Goal: Task Accomplishment & Management: Use online tool/utility

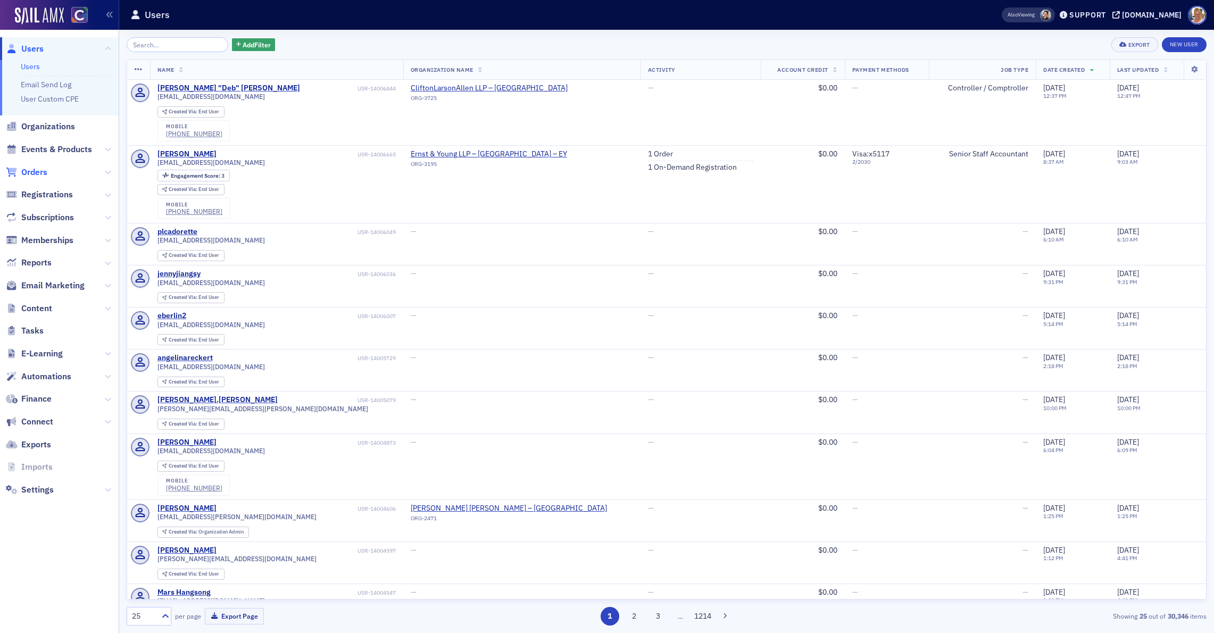
click at [36, 170] on span "Orders" at bounding box center [34, 173] width 26 height 12
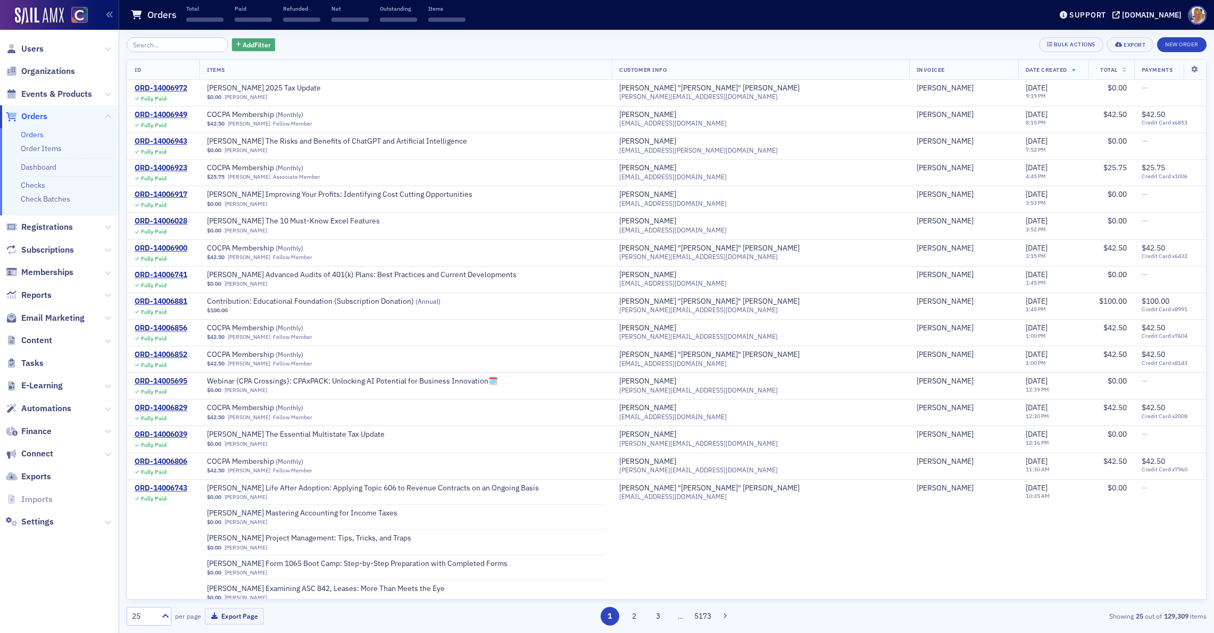
click at [260, 45] on button "Add Filter" at bounding box center [254, 44] width 44 height 13
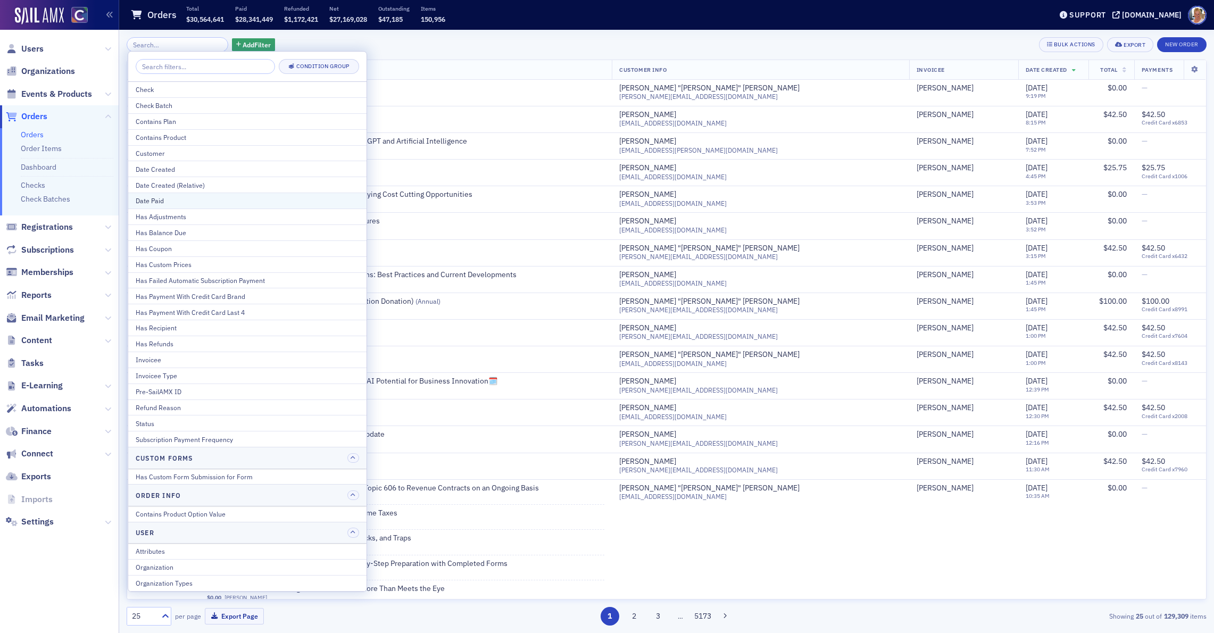
click at [163, 201] on div "Date Paid" at bounding box center [247, 201] width 223 height 10
select select "7"
select select "2025"
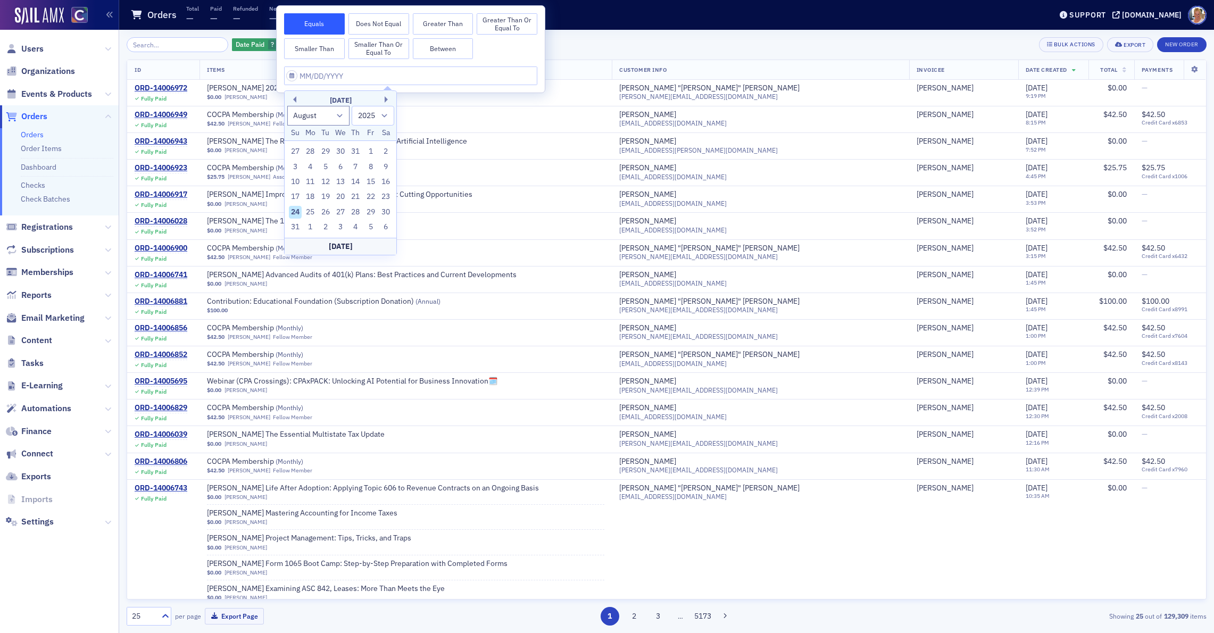
click at [496, 24] on button "Greater Than or Equal To" at bounding box center [507, 23] width 61 height 21
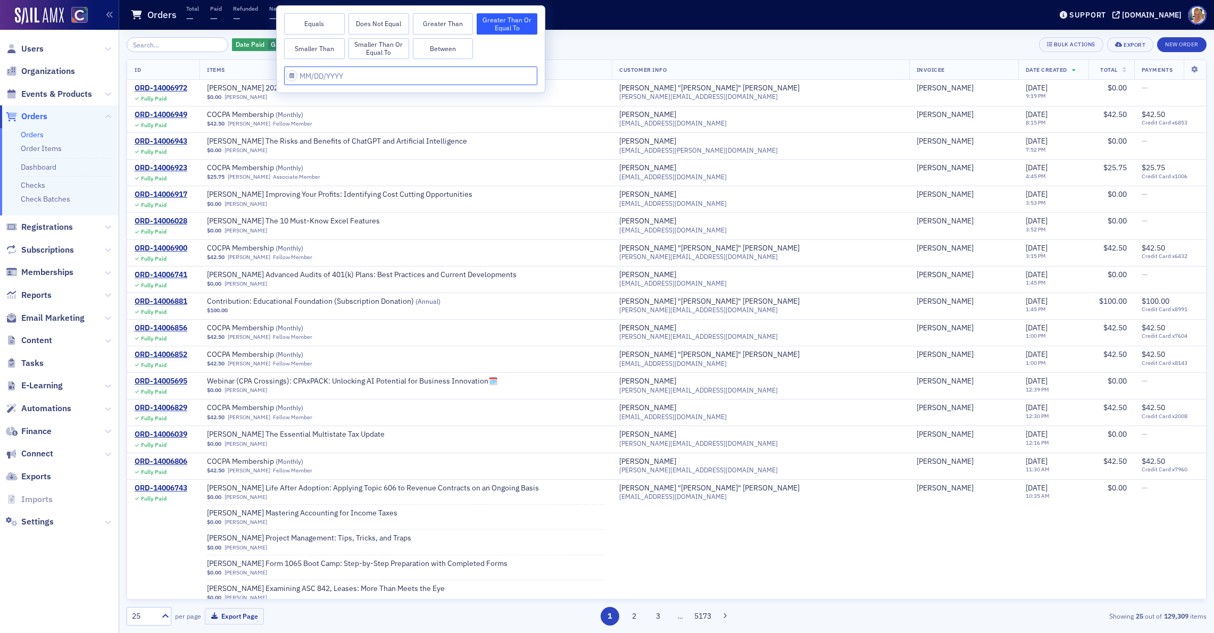
select select "7"
select select "2025"
click at [324, 78] on input "text" at bounding box center [410, 76] width 253 height 19
click at [309, 210] on div "25" at bounding box center [310, 212] width 13 height 13
type input "[DATE]"
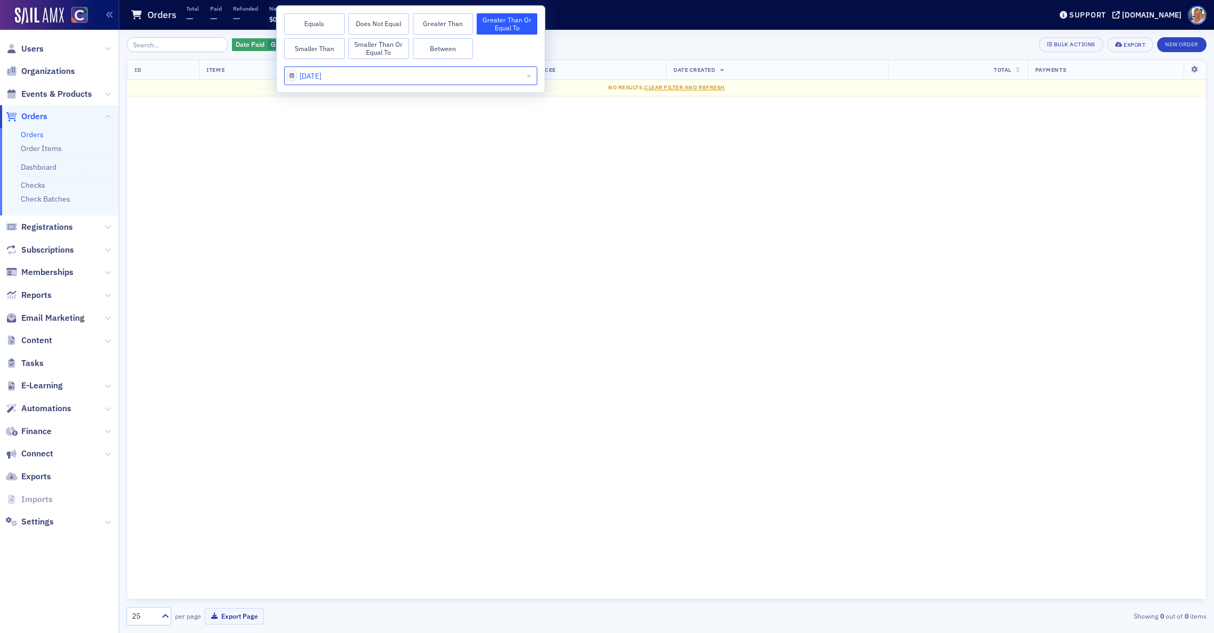
select select "7"
select select "2025"
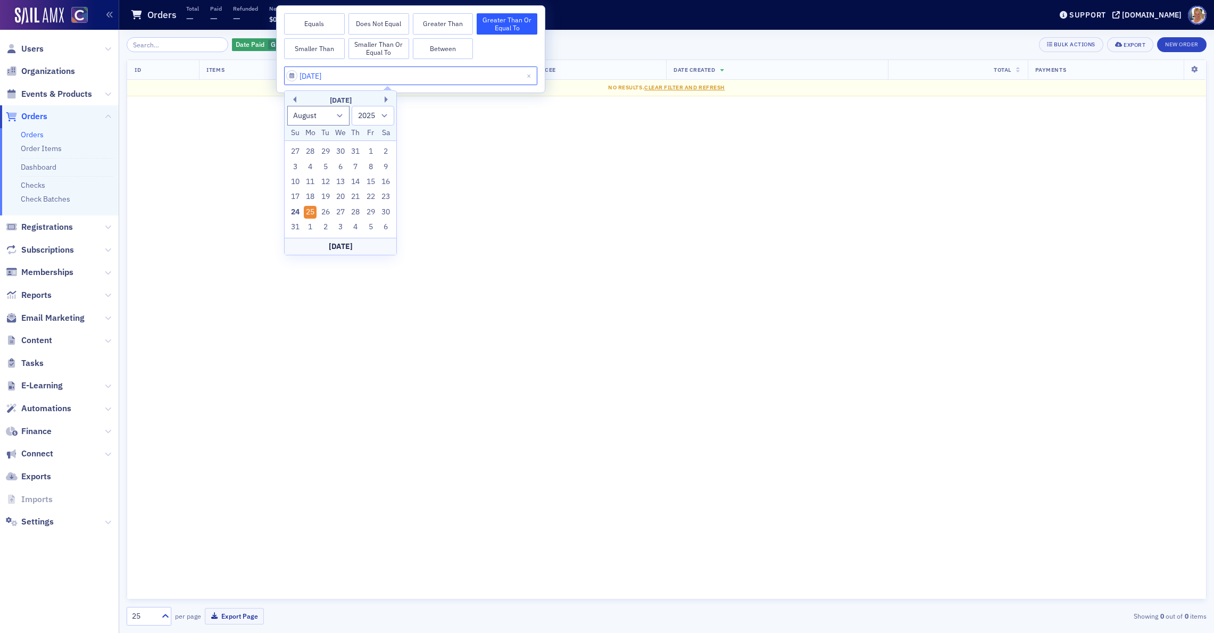
click at [325, 72] on input "[DATE]" at bounding box center [410, 76] width 253 height 19
click at [297, 209] on div "24" at bounding box center [295, 212] width 13 height 13
type input "[DATE]"
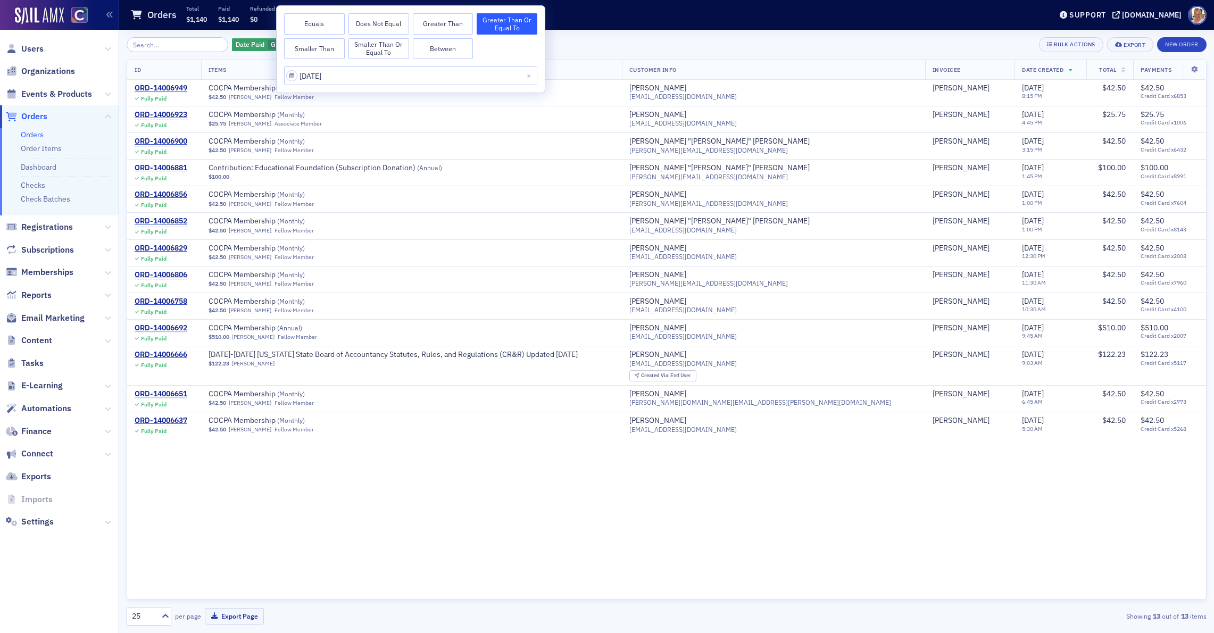
click at [580, 47] on div "Date Paid Greater Than or Equal To : [DATE] Add Filter Bulk Actions Export New …" at bounding box center [667, 44] width 1080 height 15
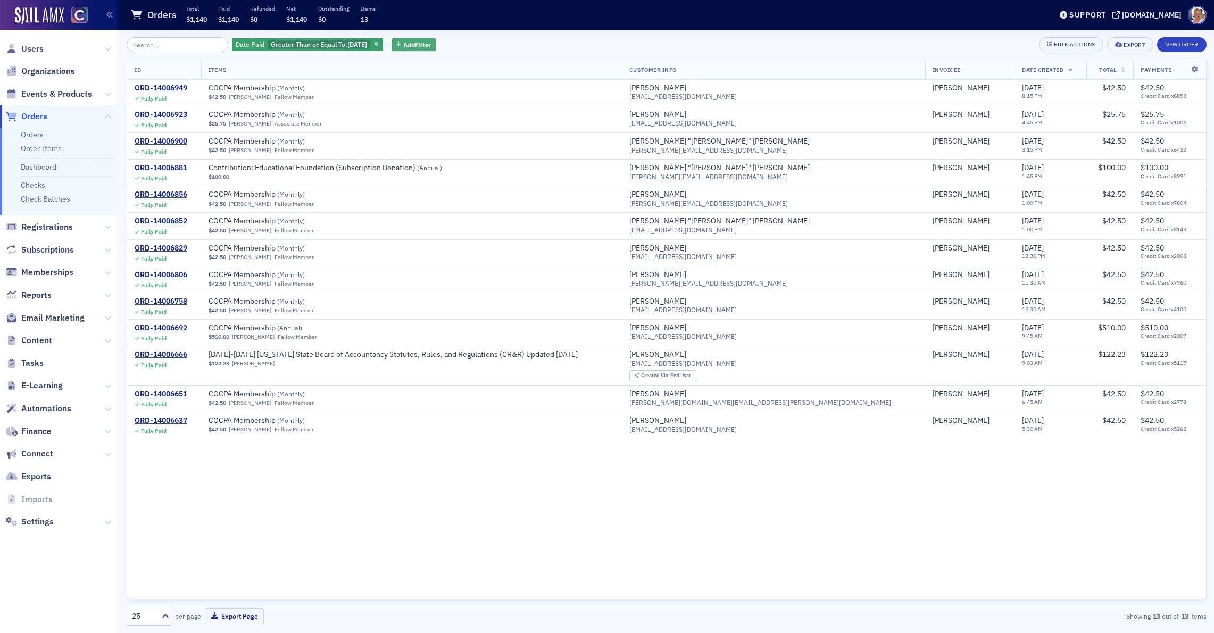
click at [411, 45] on span "Add Filter" at bounding box center [417, 45] width 28 height 10
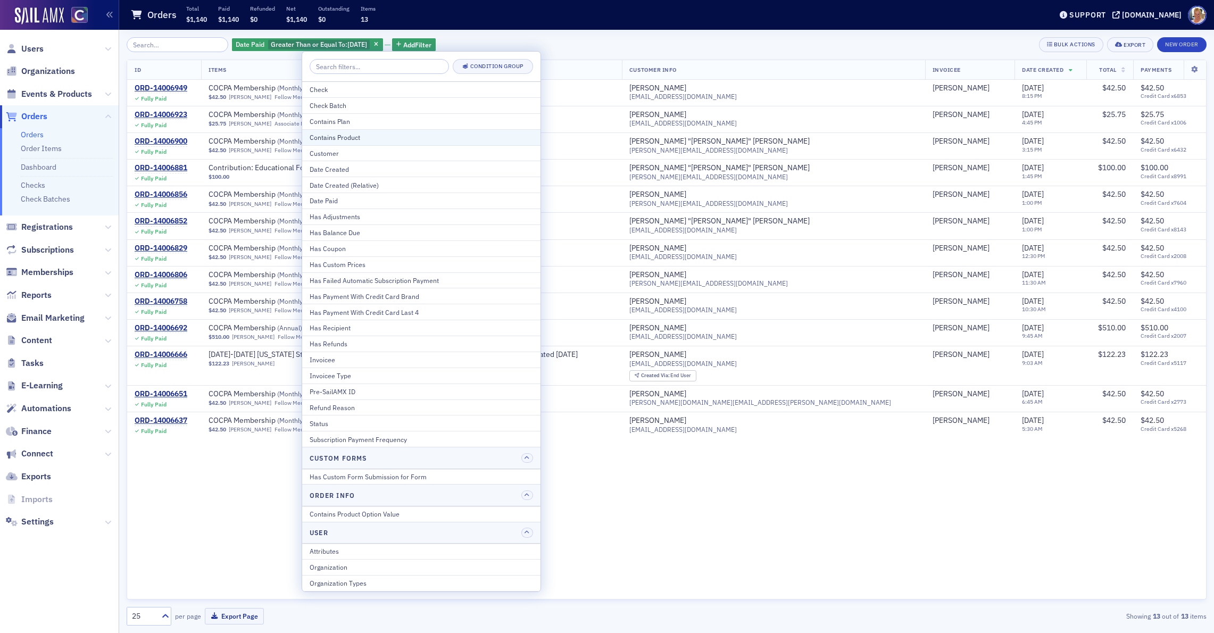
click at [347, 136] on div "Contains Product" at bounding box center [421, 137] width 223 height 10
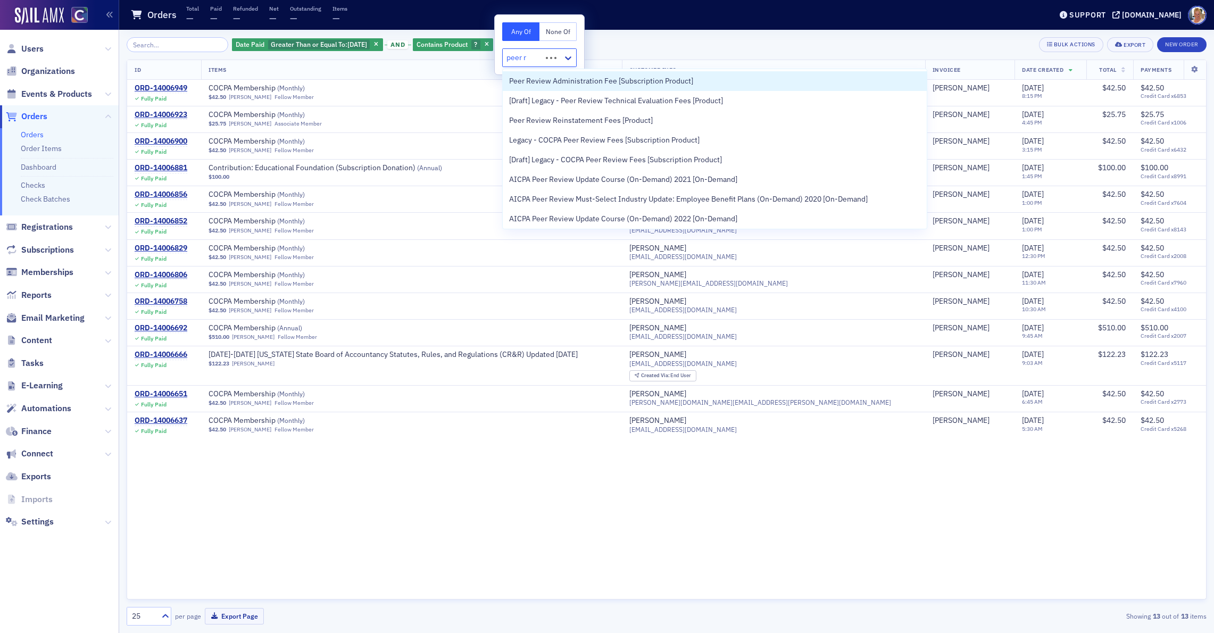
type input "peer re"
click at [571, 80] on span "Peer Review Administration Fee [Subscription Product]" at bounding box center [601, 81] width 184 height 11
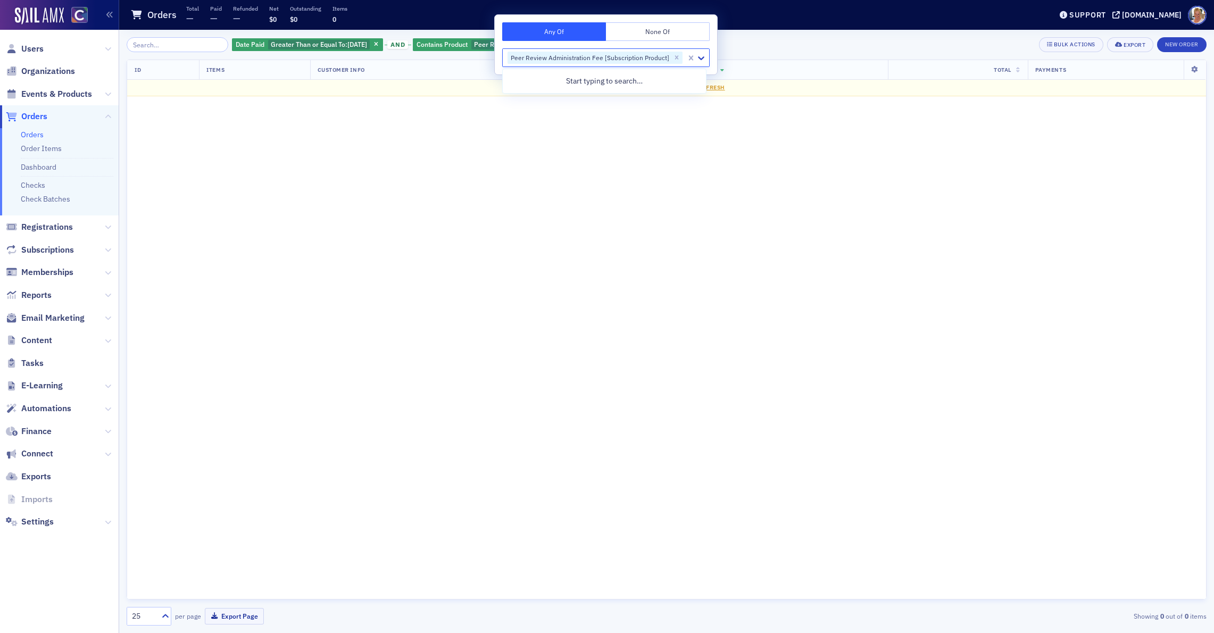
click at [588, 124] on div "ID Items Customer Info Invoicee Date Created Total Payments No results. Clear F…" at bounding box center [667, 330] width 1080 height 540
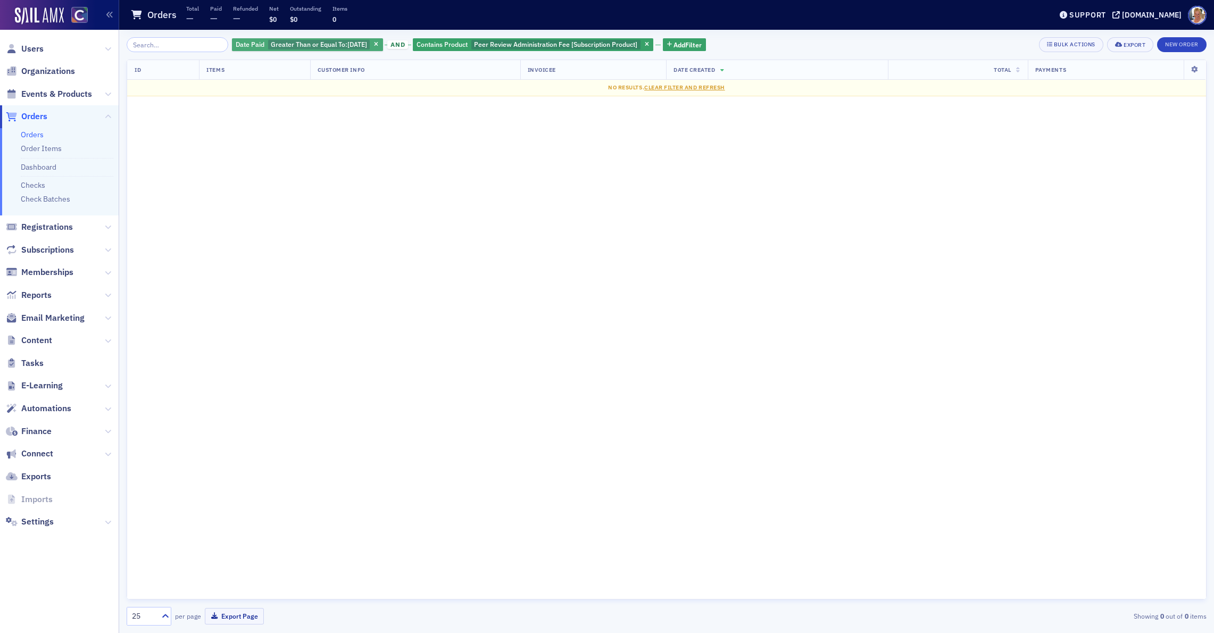
click at [353, 46] on span "[DATE]" at bounding box center [357, 44] width 20 height 9
select select "7"
select select "2025"
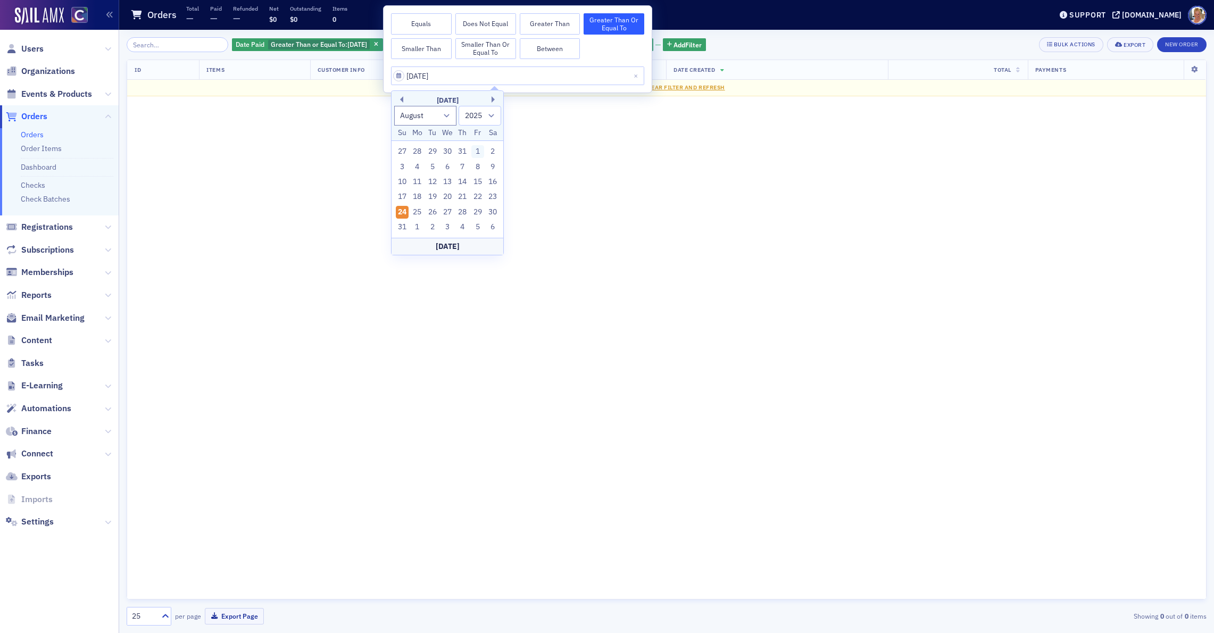
click at [480, 150] on div "1" at bounding box center [477, 151] width 13 height 13
type input "[DATE]"
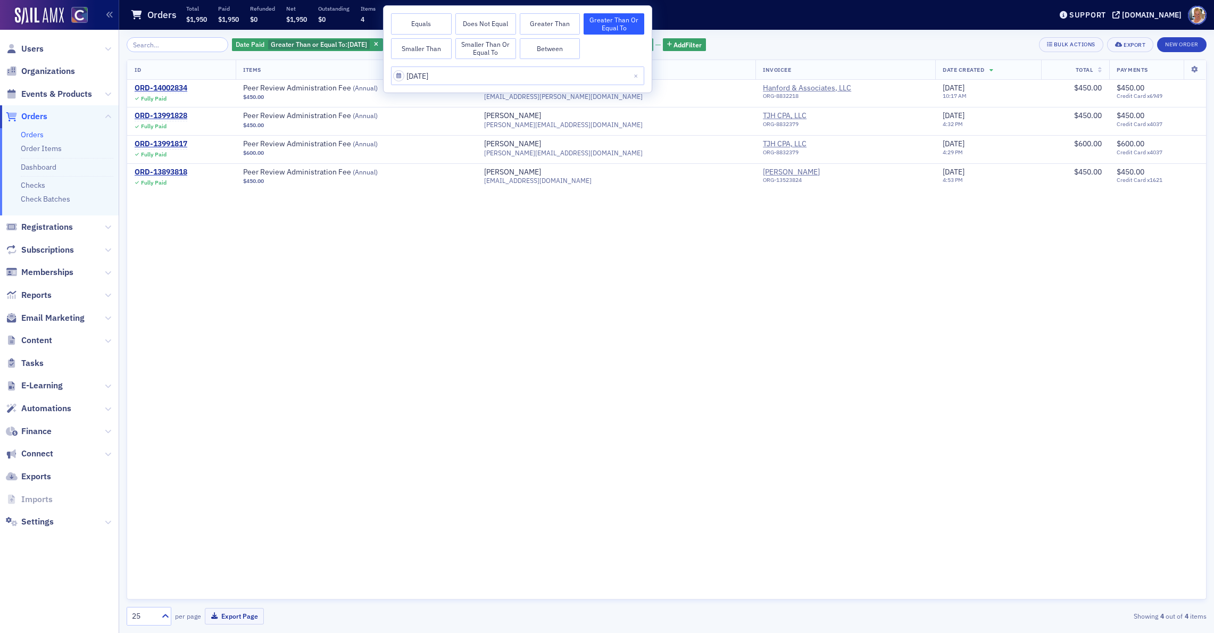
click at [771, 44] on div "Date Paid Greater Than or Equal To : [DATE] and Contains Product Peer Review Ad…" at bounding box center [667, 44] width 1080 height 15
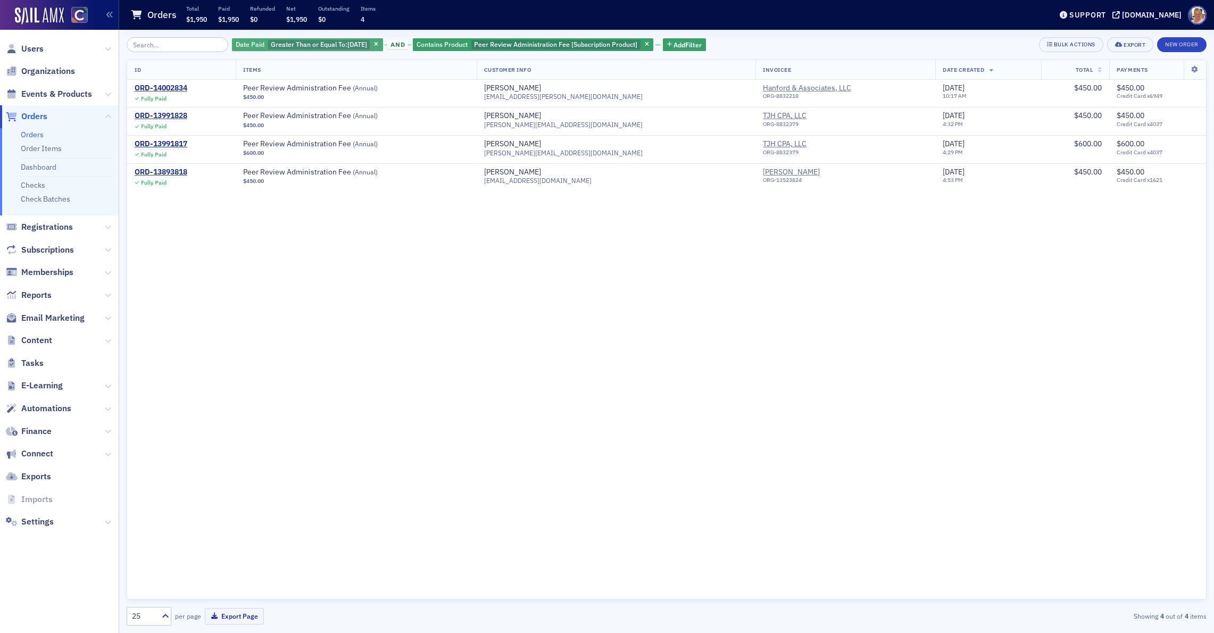
click at [323, 40] on span "Greater Than or Equal To :" at bounding box center [309, 44] width 77 height 9
select select "7"
select select "2025"
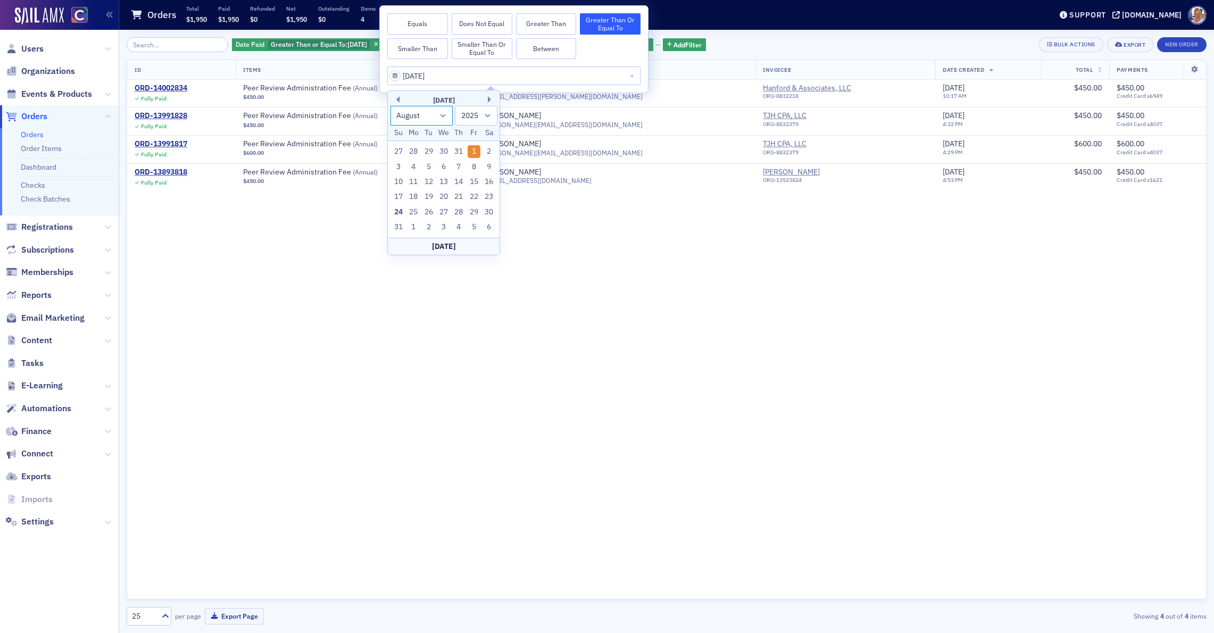
click at [444, 115] on select "January February March April May June July August September October November De…" at bounding box center [422, 116] width 63 height 20
select select "0"
click at [391, 106] on select "January February March April May June July August September October November De…" at bounding box center [422, 116] width 63 height 20
click at [430, 168] on div "7" at bounding box center [428, 167] width 13 height 13
type input "[DATE]"
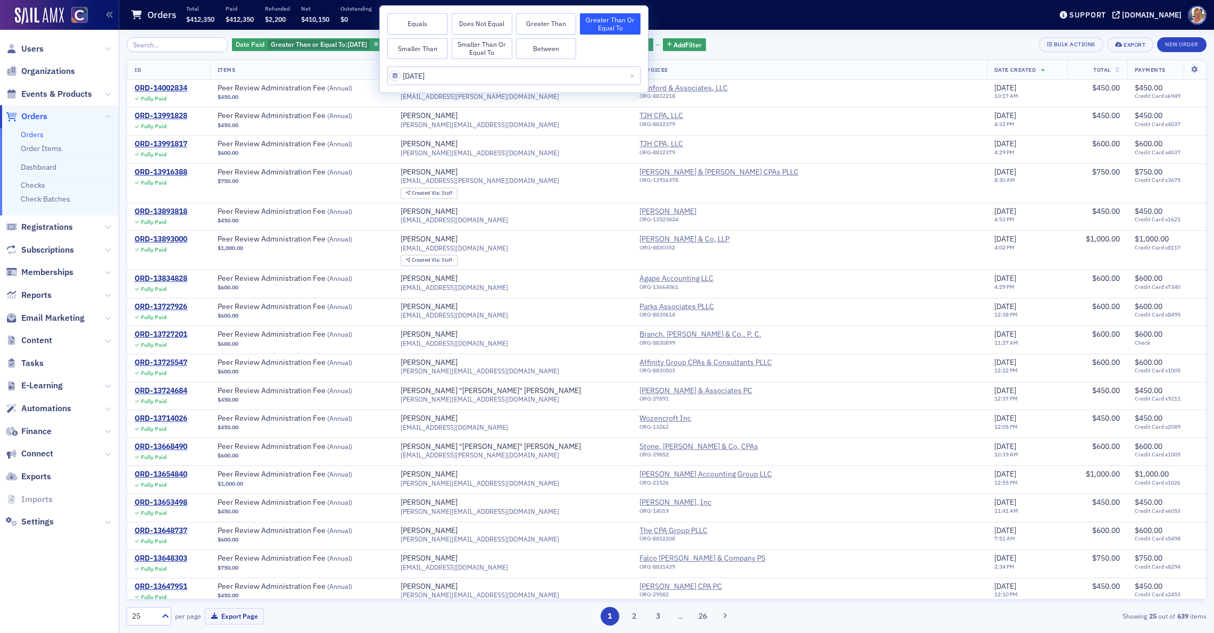
click at [759, 47] on div "Date Paid Greater Than or Equal To : [DATE] and Contains Product Peer Review Ad…" at bounding box center [667, 44] width 1080 height 15
